Goal: Information Seeking & Learning: Learn about a topic

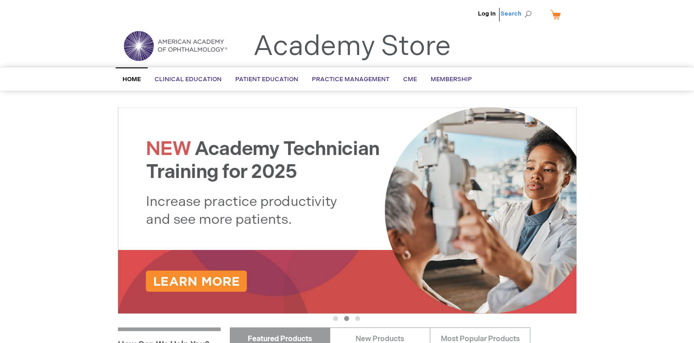
click at [518, 13] on span "Search" at bounding box center [517, 14] width 35 height 18
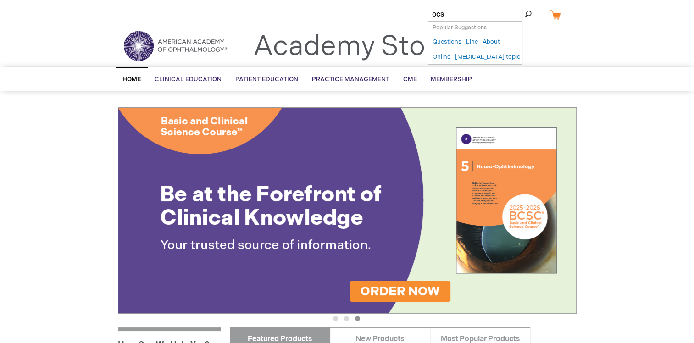
type input "ocs"
click at [524, 7] on button "Search" at bounding box center [527, 14] width 7 height 15
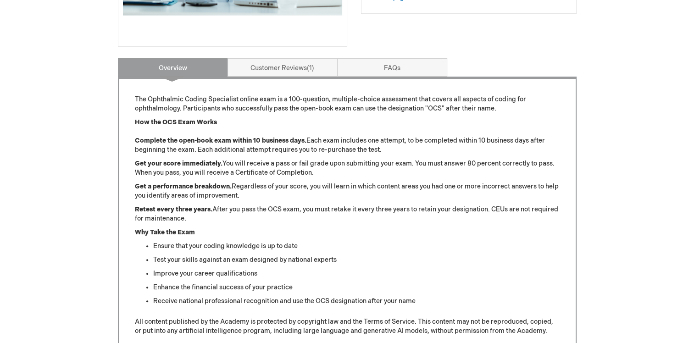
scroll to position [275, 0]
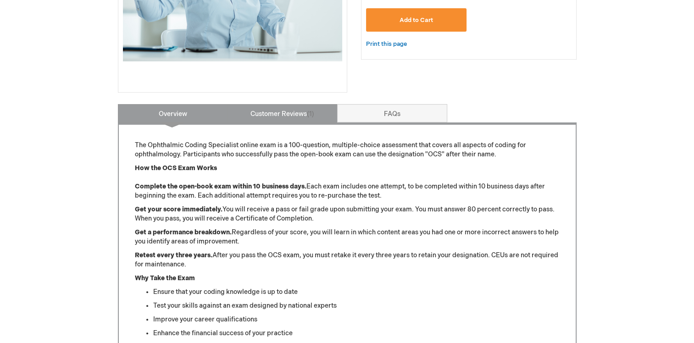
click at [297, 117] on link "Customer Reviews 1" at bounding box center [282, 113] width 110 height 18
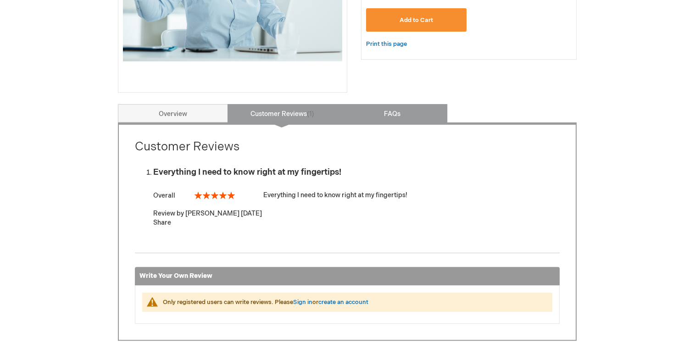
click at [384, 108] on link "FAQs" at bounding box center [392, 113] width 110 height 18
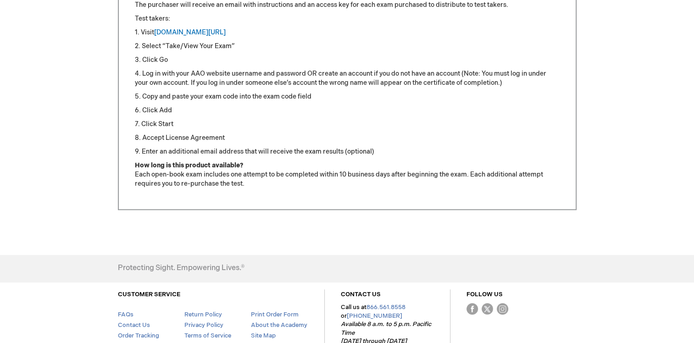
scroll to position [424, 0]
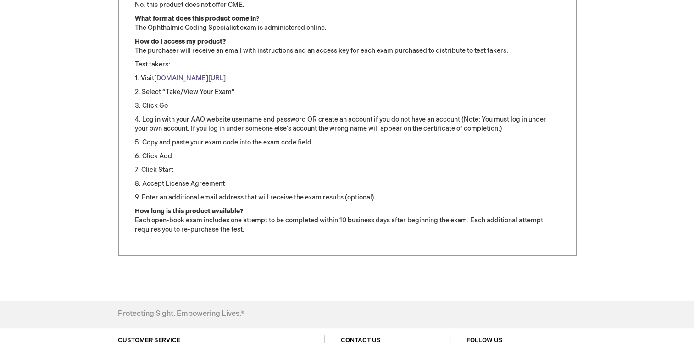
click at [206, 79] on link "www.aao.org/ocsexam" at bounding box center [190, 78] width 72 height 8
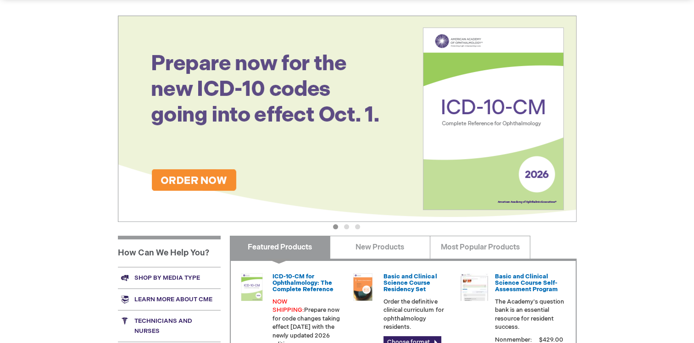
scroll to position [229, 0]
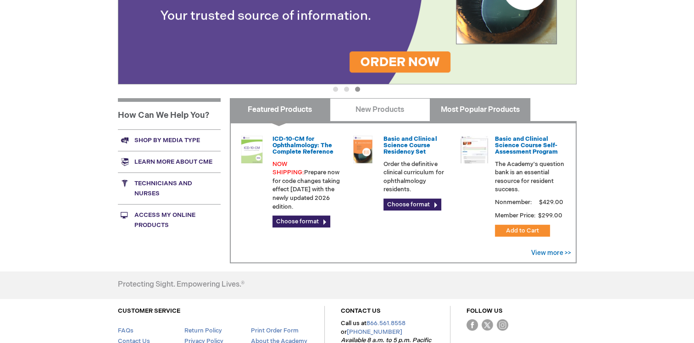
click at [468, 110] on link "Most Popular Products" at bounding box center [479, 109] width 100 height 23
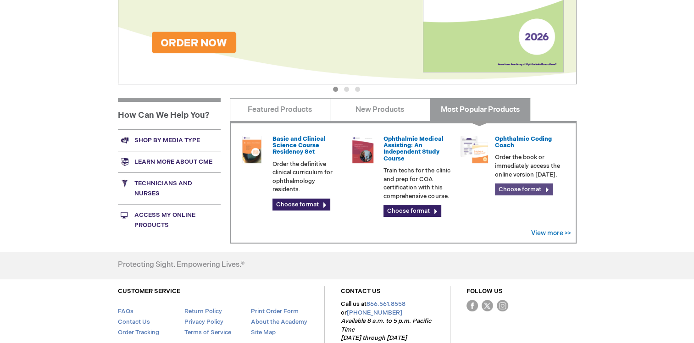
click at [511, 188] on link "Choose format" at bounding box center [524, 189] width 58 height 12
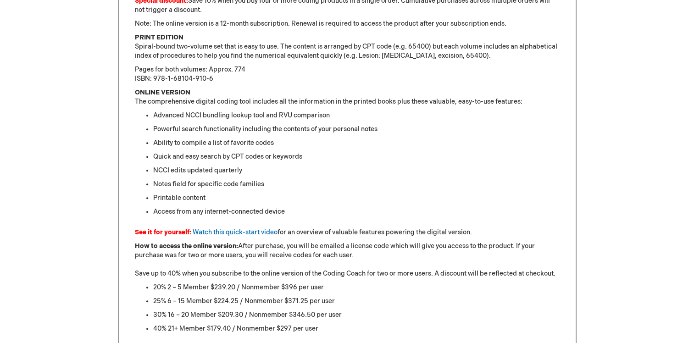
scroll to position [733, 0]
